Goal: Download file/media

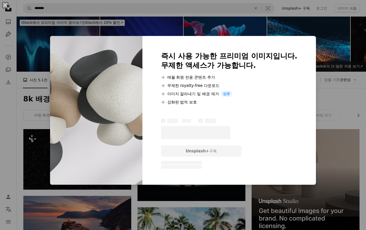
scroll to position [222, 0]
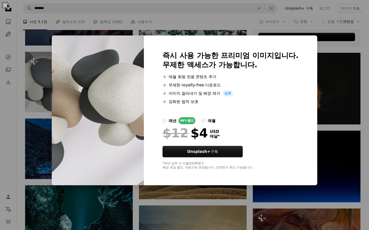
click at [17, 121] on div "An X shape 즉시 사용 가능한 프리미엄 이미지입니다. 무제한 액세스가 가능합니다. A plus sign 매월 회원 전용 콘텐츠 추가 A…" at bounding box center [184, 115] width 369 height 230
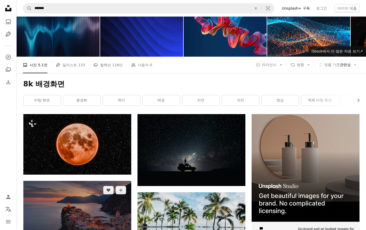
scroll to position [0, 0]
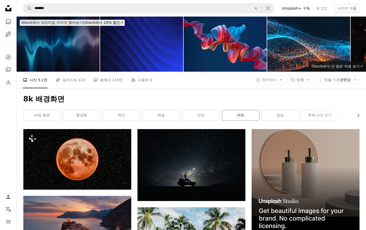
click at [229, 118] on link "야외" at bounding box center [240, 115] width 37 height 10
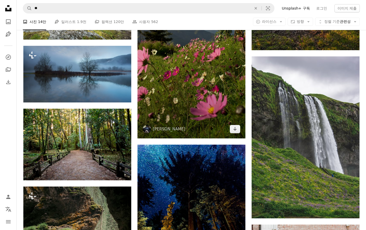
scroll to position [389, 0]
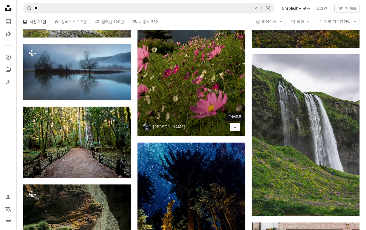
click at [233, 127] on icon "Arrow pointing down" at bounding box center [235, 127] width 4 height 6
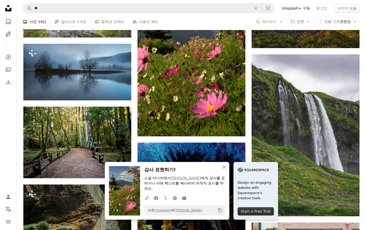
click at [17, 118] on div "Plus sign for Unsplash+ A heart A plus sign Ales Krivec Unsplash+ 용 A lock 다운로드…" at bounding box center [191, 191] width 348 height 900
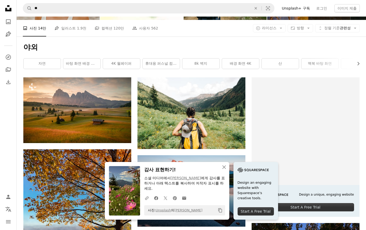
scroll to position [0, 0]
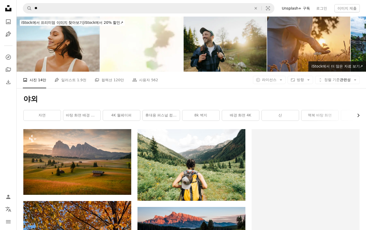
click at [358, 115] on icon "Chevron right" at bounding box center [357, 115] width 5 height 5
click at [240, 115] on link "맥북 바탕 화면" at bounding box center [241, 115] width 37 height 10
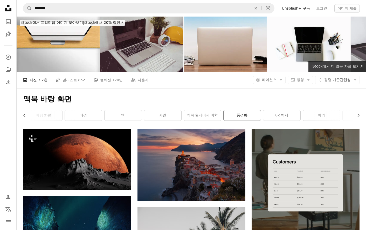
click at [238, 117] on link "풍경화" at bounding box center [241, 115] width 37 height 10
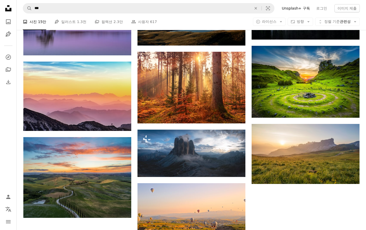
scroll to position [466, 0]
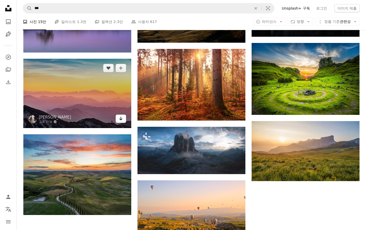
click at [122, 121] on icon "Arrow pointing down" at bounding box center [121, 119] width 4 height 6
